Goal: Task Accomplishment & Management: Manage account settings

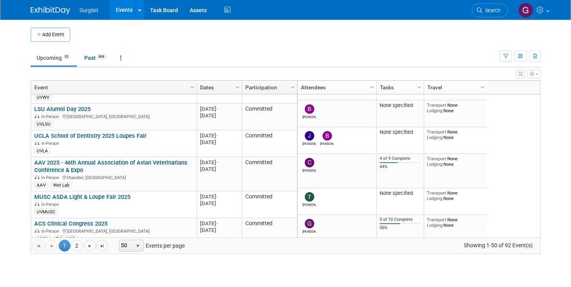
scroll to position [258, 0]
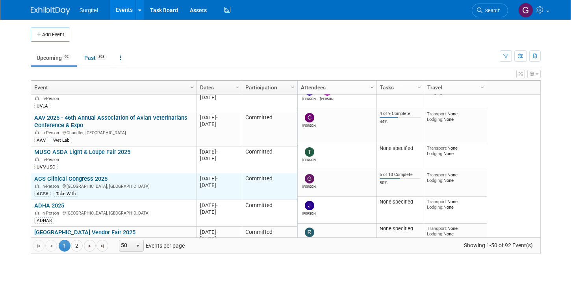
click at [83, 175] on link "ACS Clinical Congress 2025" at bounding box center [70, 178] width 73 height 7
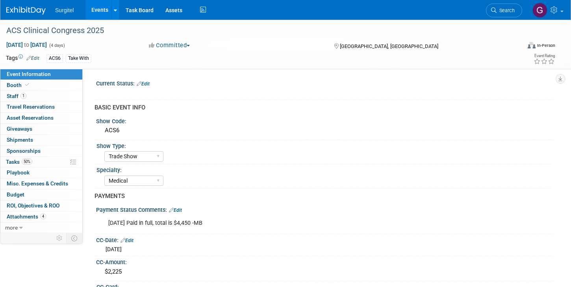
select select "Trade Show"
select select "Medical"
select select "Rewards - 12003"
select select "No"
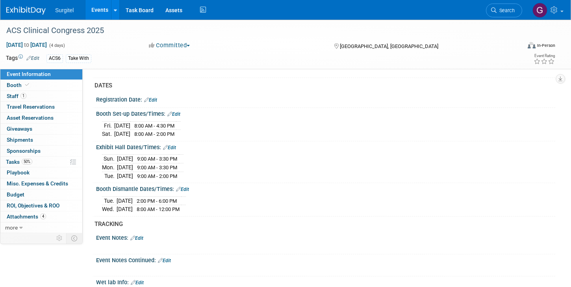
scroll to position [503, 0]
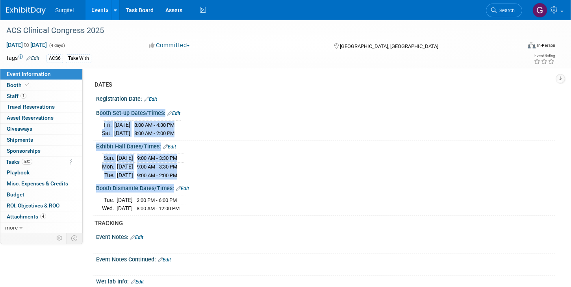
drag, startPoint x: 212, startPoint y: 215, endPoint x: 96, endPoint y: 116, distance: 152.7
copy div "Booth Set-up Dates/Times: Edit [DATE] 8:00 AM - 4:30 PM [DATE] 8:00 AM - 2:00 P…"
copy div "Booth Set-up Dates/Times: Edit Fri. Oct 3, 2025 8:00 AM - 4:30 PM Sat. Oct 4, 2…"
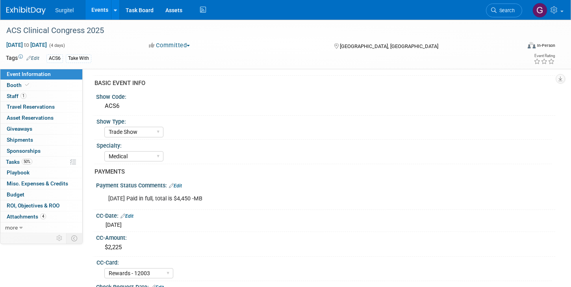
scroll to position [0, 0]
